Goal: Task Accomplishment & Management: Complete application form

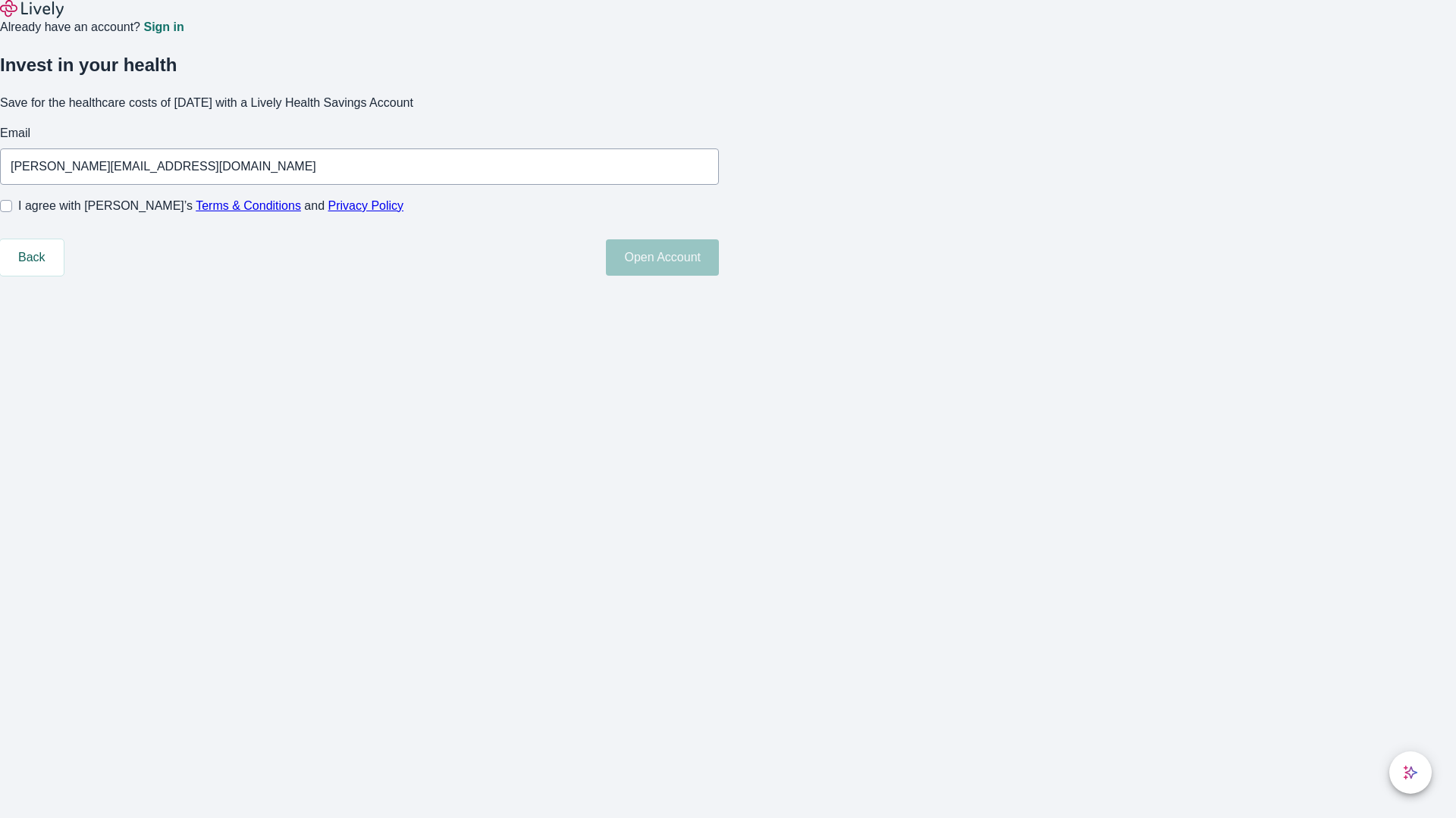
click at [12, 212] on input "I agree with Lively’s Terms & Conditions and Privacy Policy" at bounding box center [6, 206] width 12 height 12
checkbox input "true"
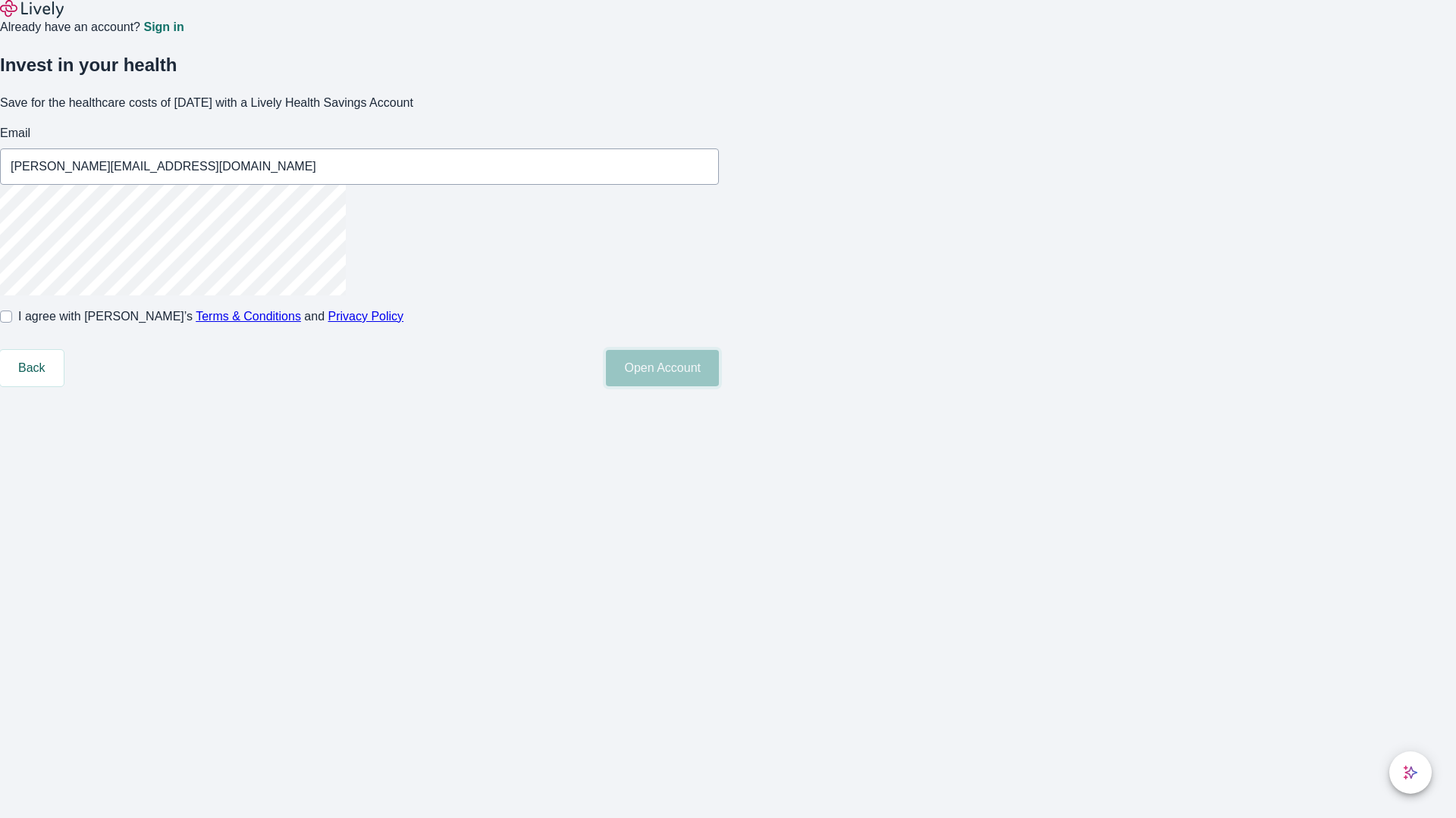
click at [719, 386] on button "Open Account" at bounding box center [662, 368] width 113 height 36
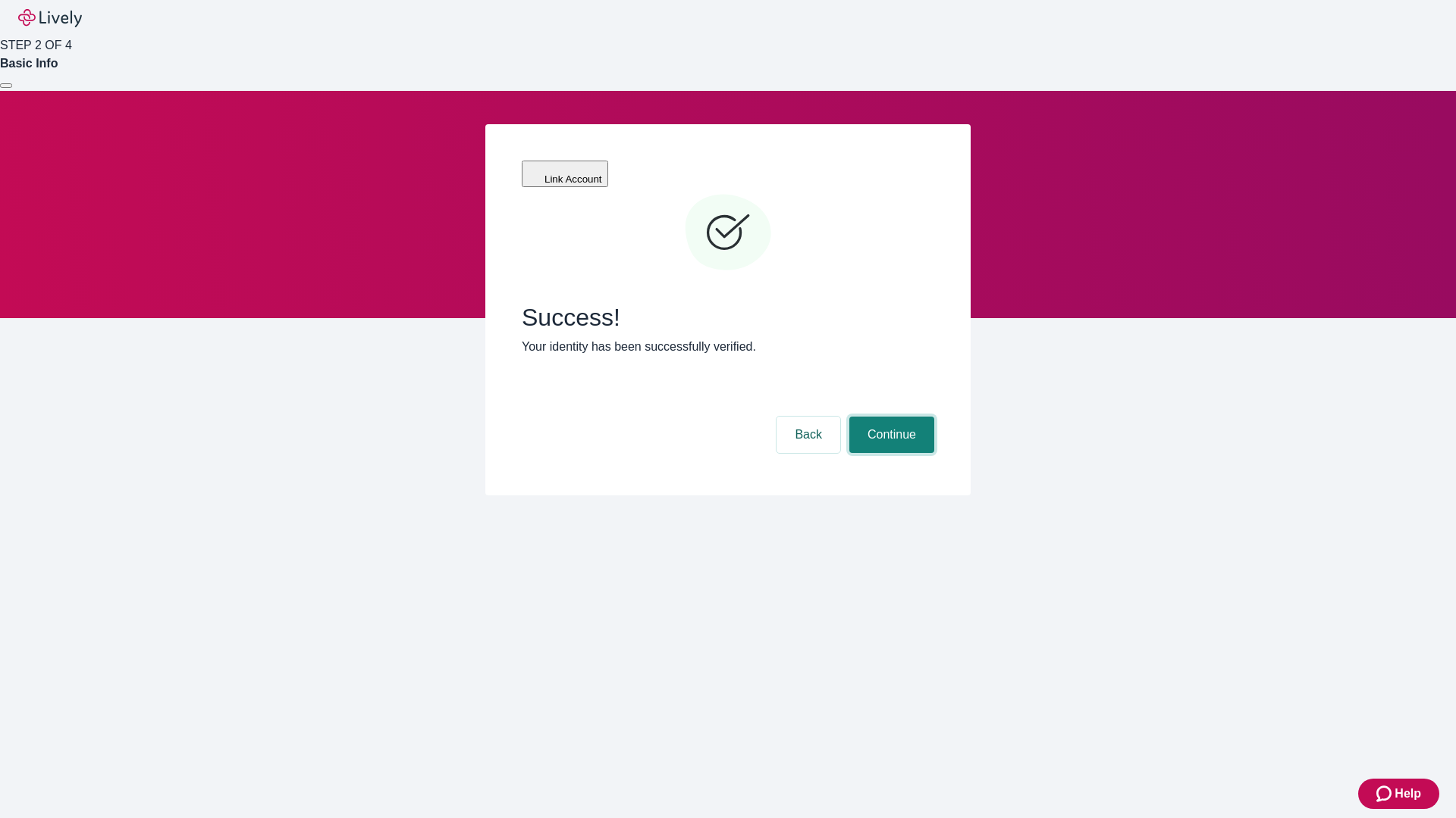
click at [889, 417] on button "Continue" at bounding box center [891, 434] width 85 height 36
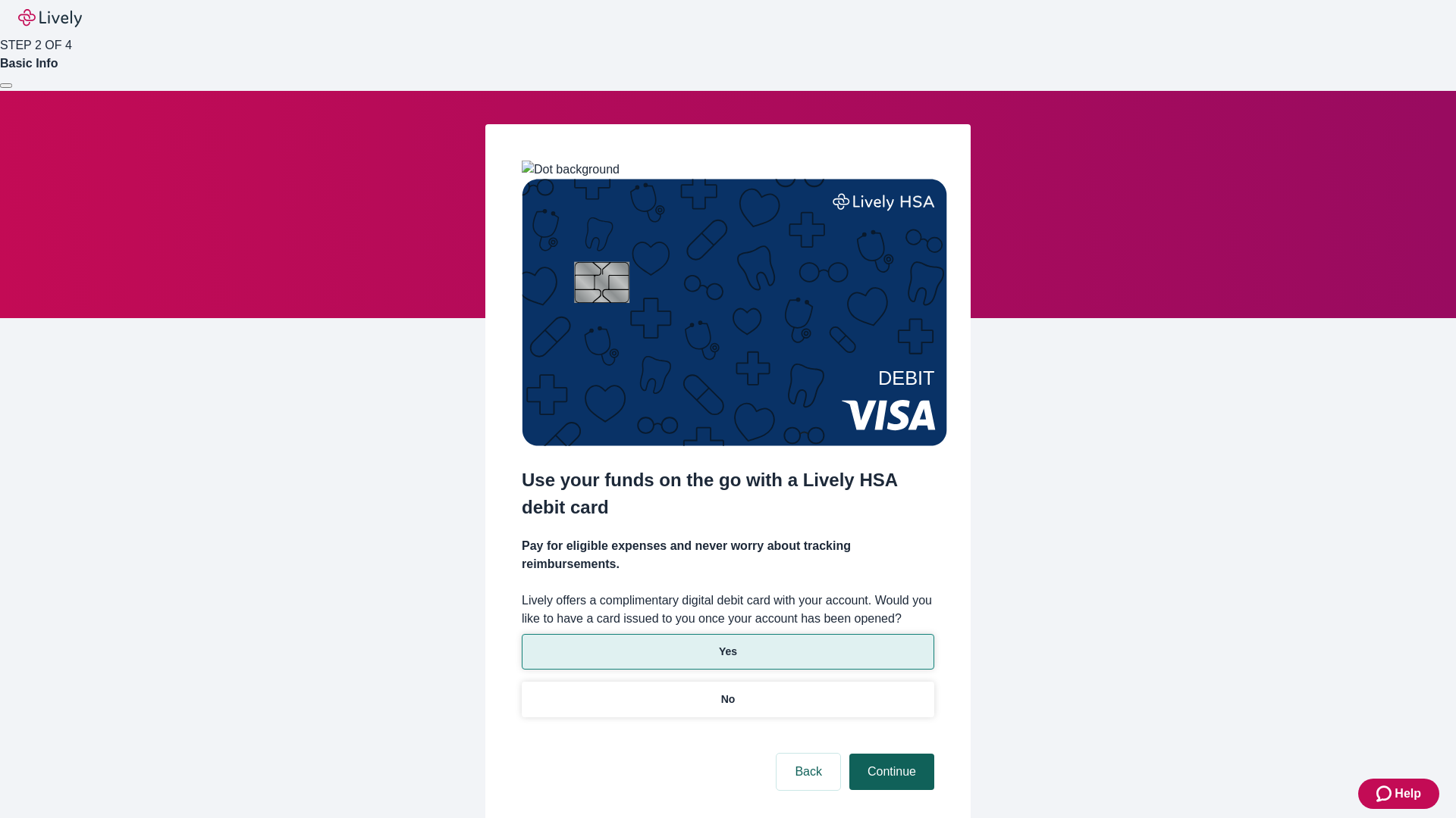
click at [727, 644] on p "Yes" at bounding box center [728, 651] width 18 height 16
click at [889, 754] on button "Continue" at bounding box center [891, 772] width 85 height 36
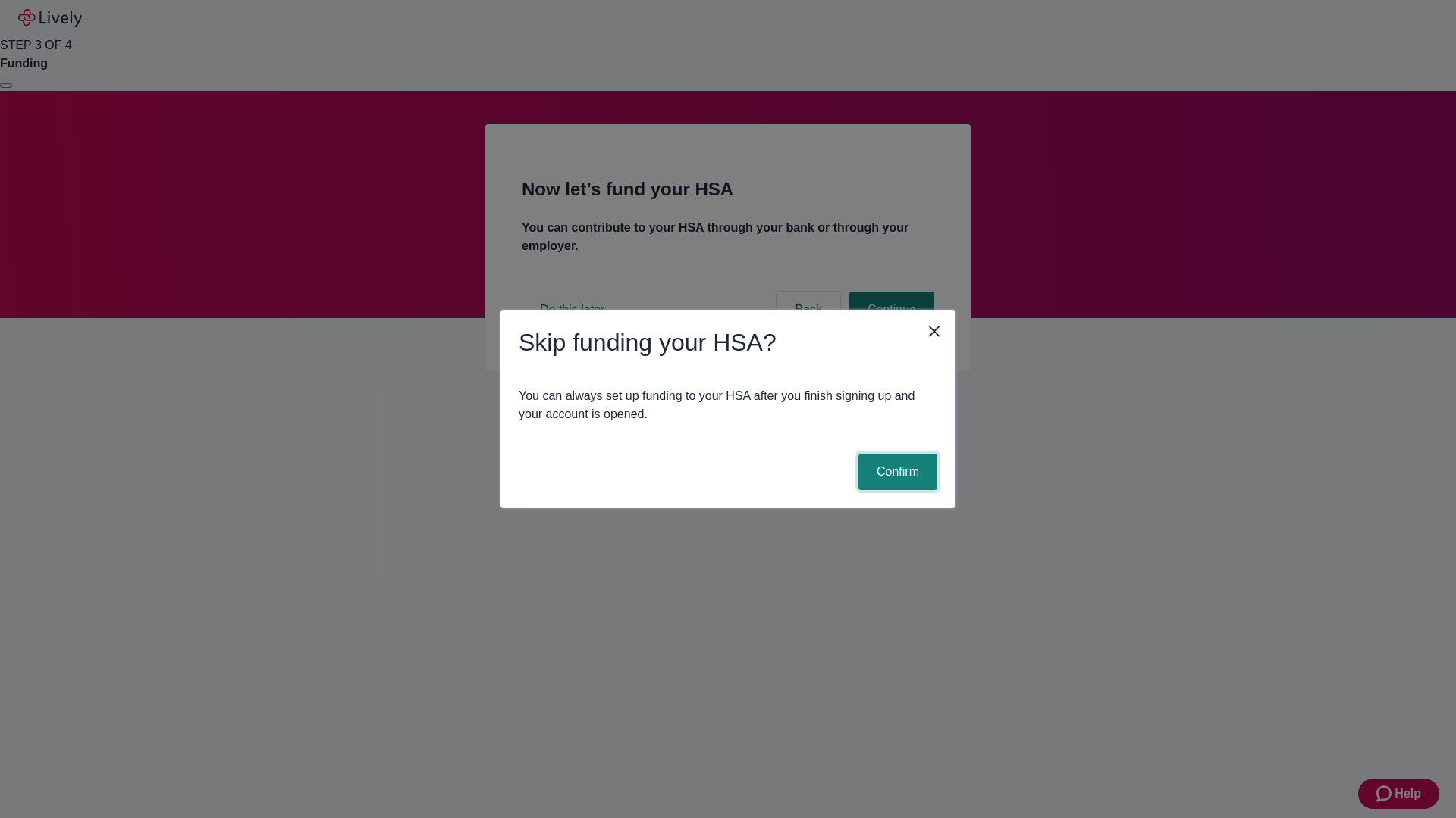
click at [895, 472] on button "Confirm" at bounding box center [897, 471] width 78 height 36
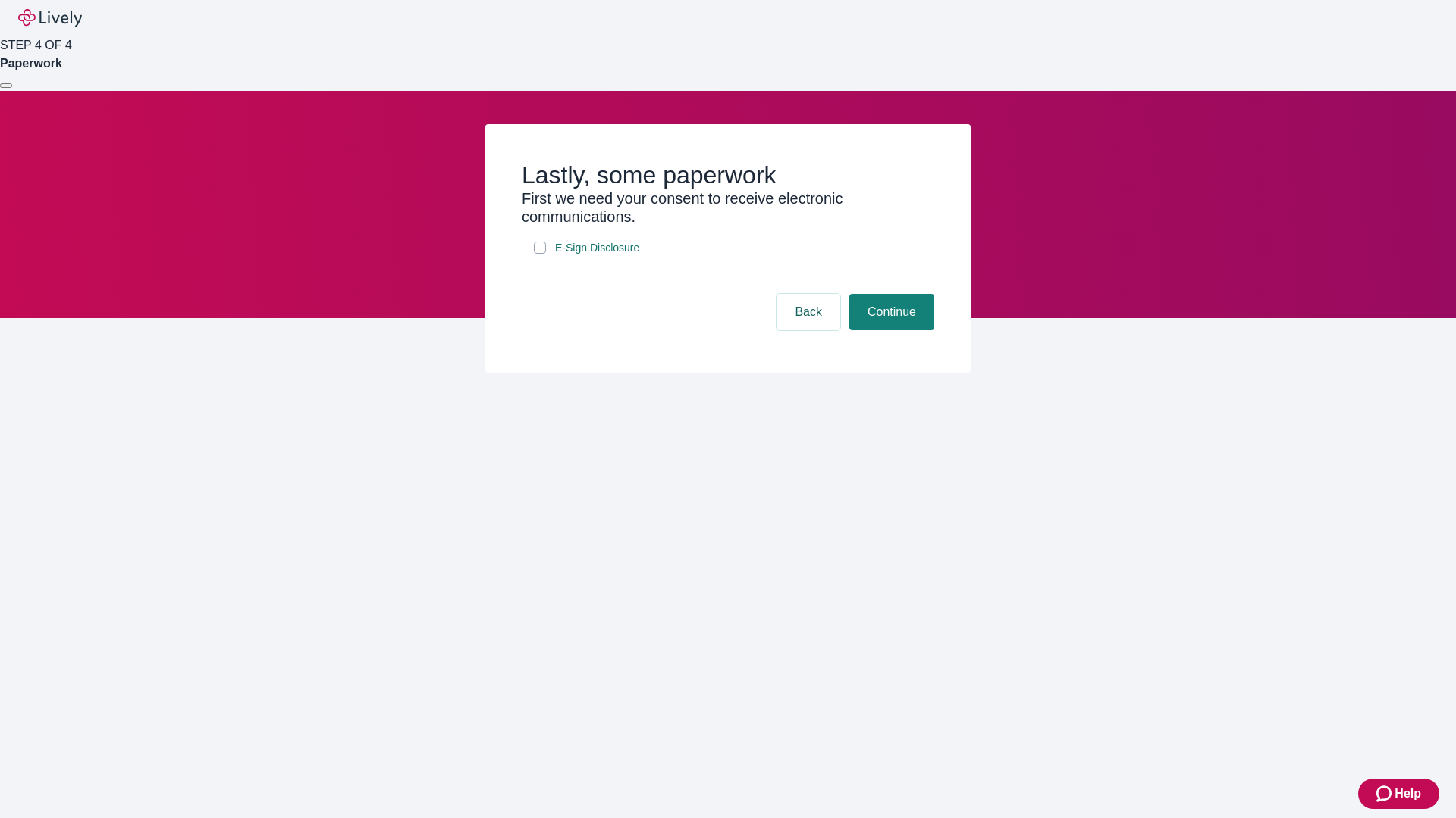
click at [540, 254] on input "E-Sign Disclosure" at bounding box center [540, 247] width 12 height 12
checkbox input "true"
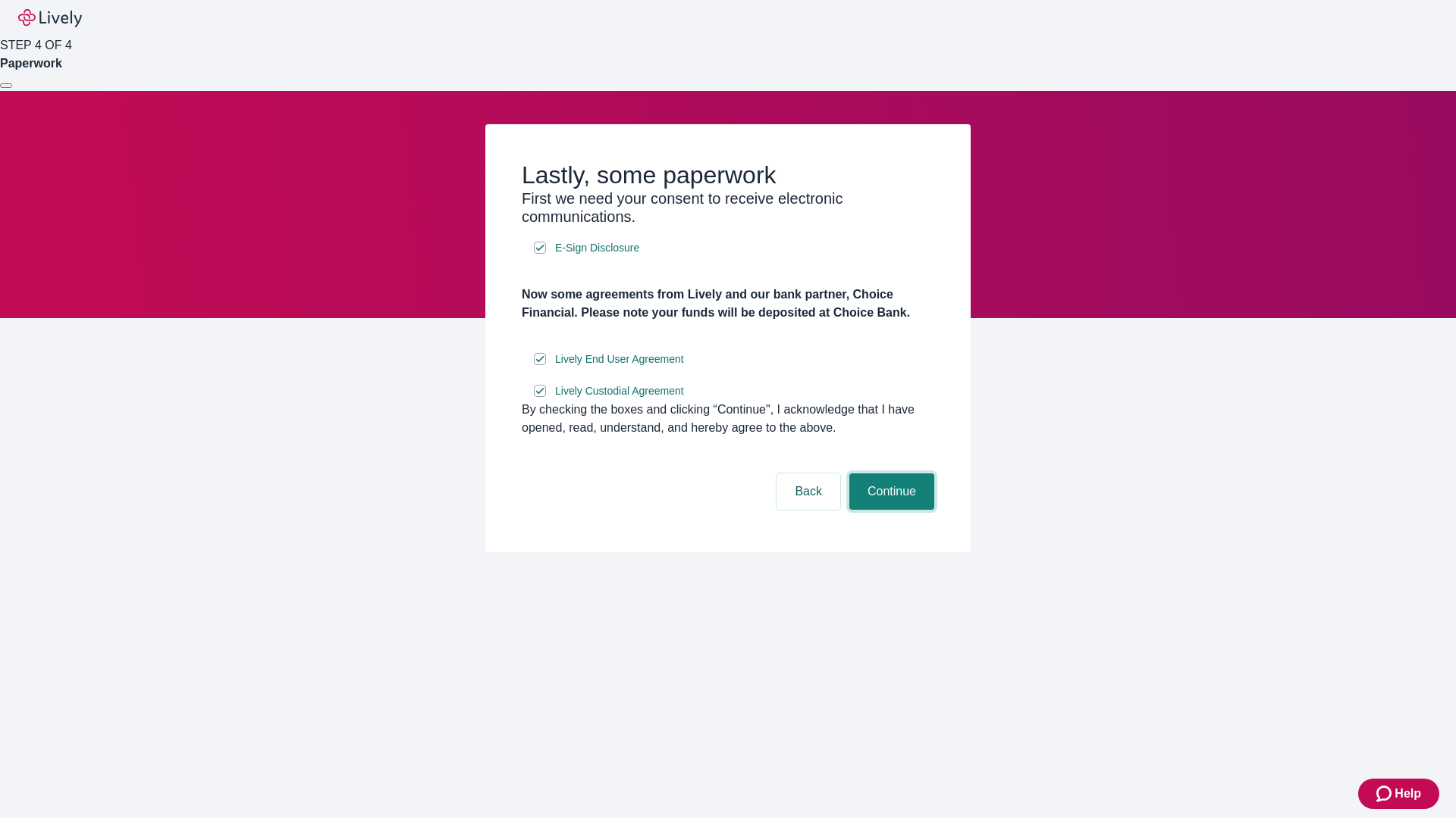
click at [889, 510] on button "Continue" at bounding box center [891, 492] width 85 height 36
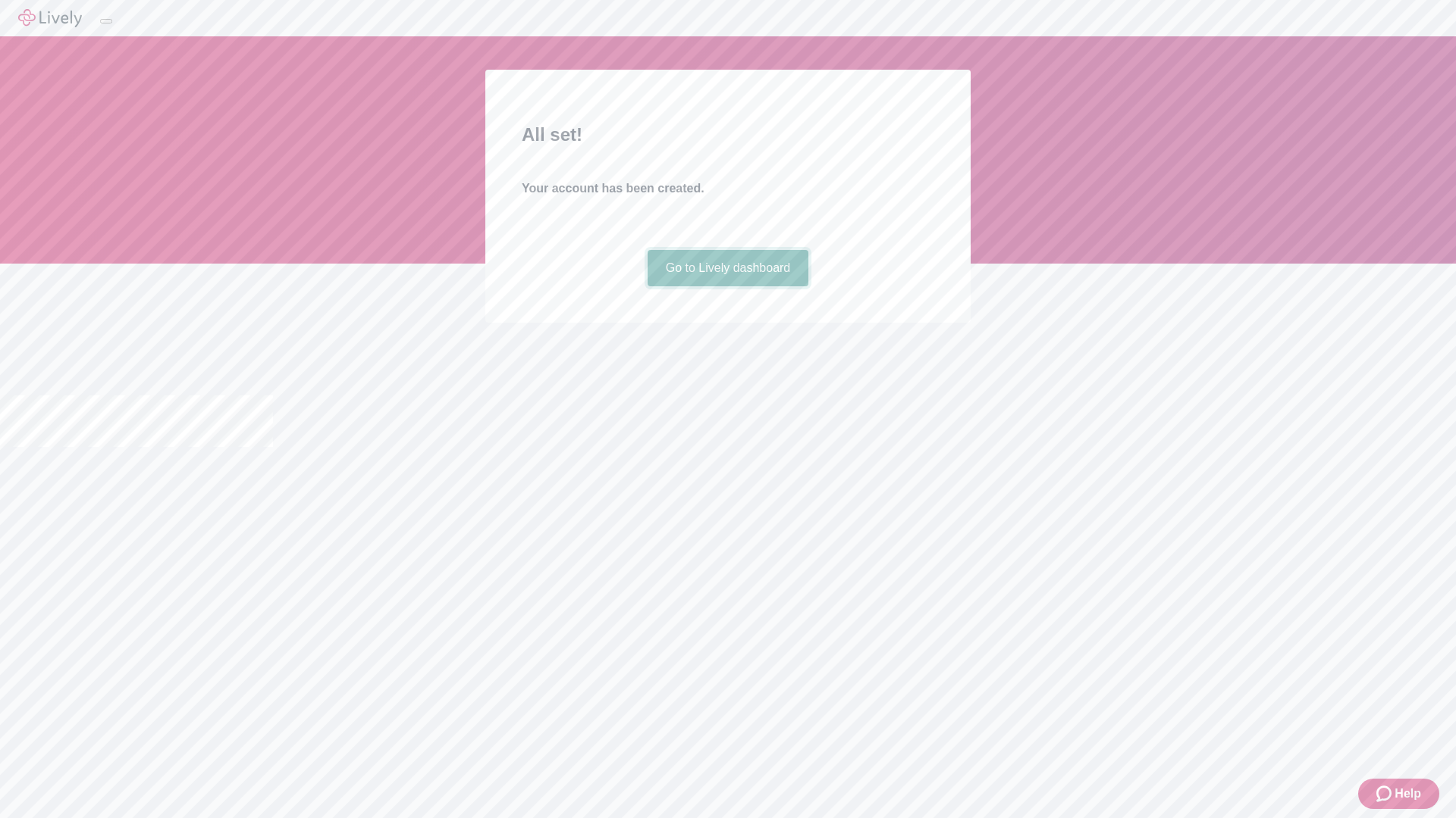
click at [727, 287] on link "Go to Lively dashboard" at bounding box center [728, 267] width 161 height 36
